Goal: Navigation & Orientation: Find specific page/section

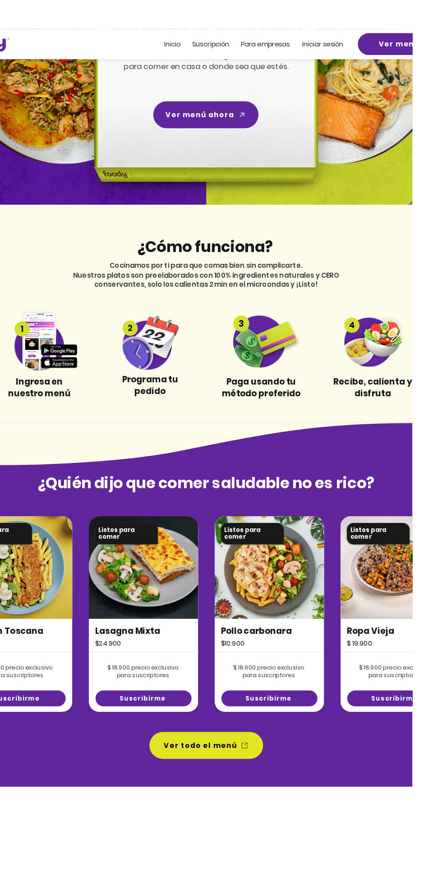
scroll to position [154, 0]
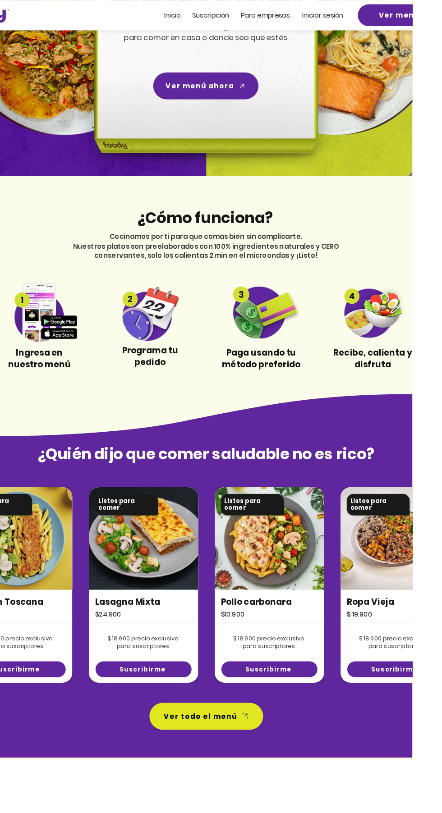
click at [423, 582] on img at bounding box center [423, 577] width 117 height 110
